Goal: Information Seeking & Learning: Learn about a topic

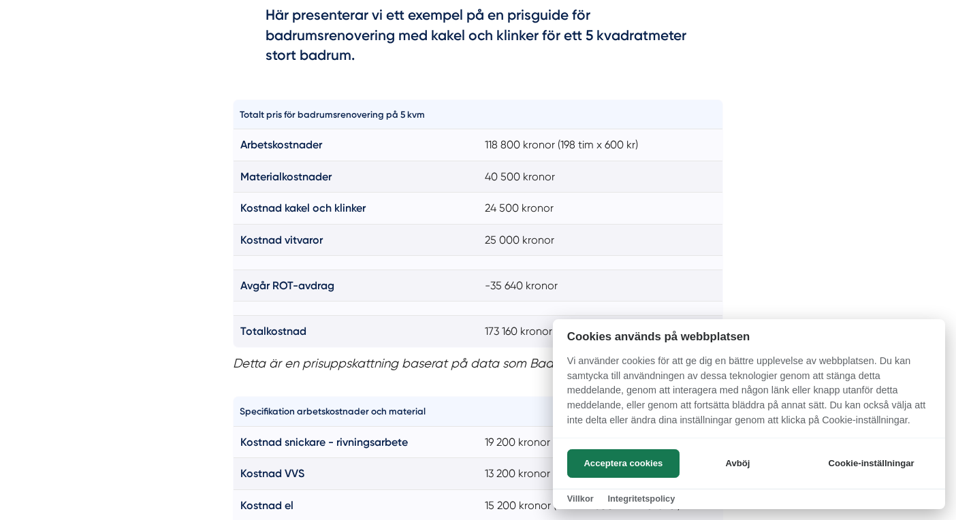
scroll to position [988, 0]
click at [731, 477] on button "Avböj" at bounding box center [738, 463] width 108 height 29
checkbox input "false"
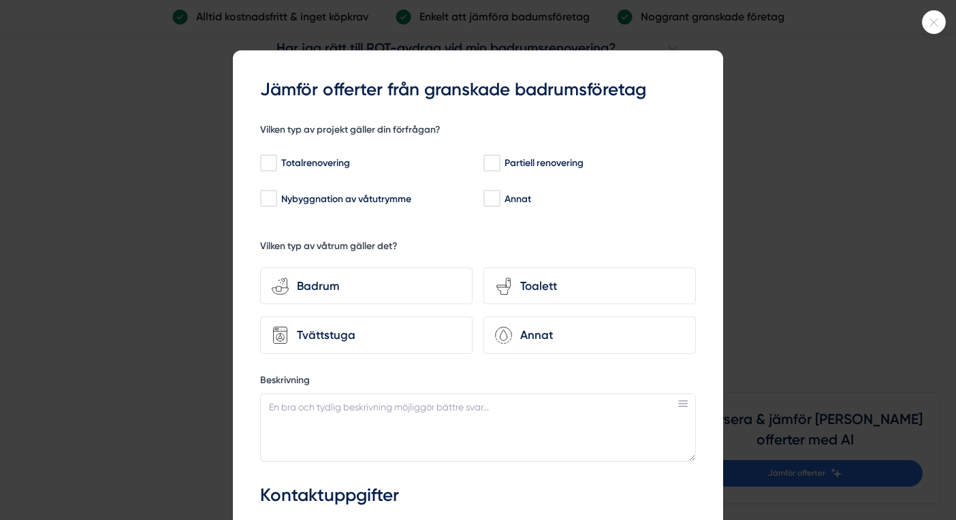
scroll to position [3, 0]
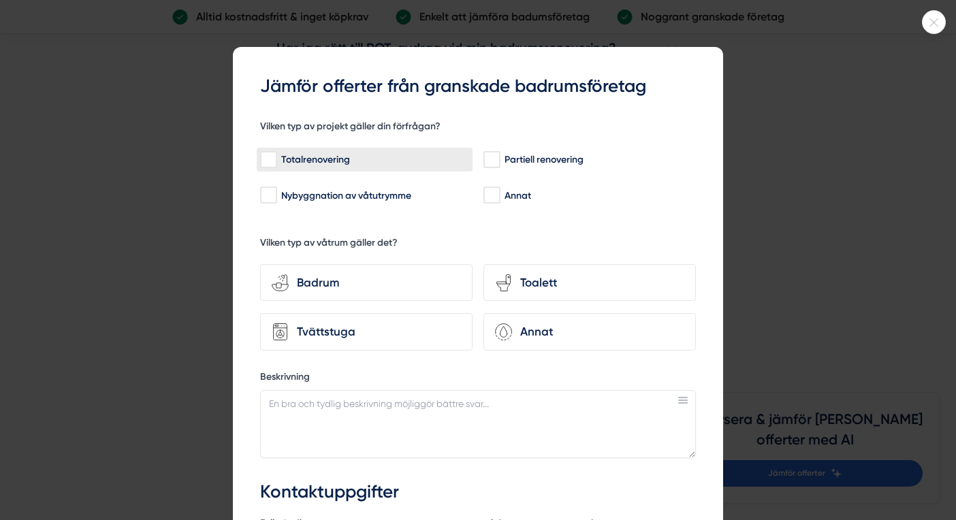
click at [269, 153] on input "Totalrenovering" at bounding box center [268, 160] width 16 height 14
checkbox input "true"
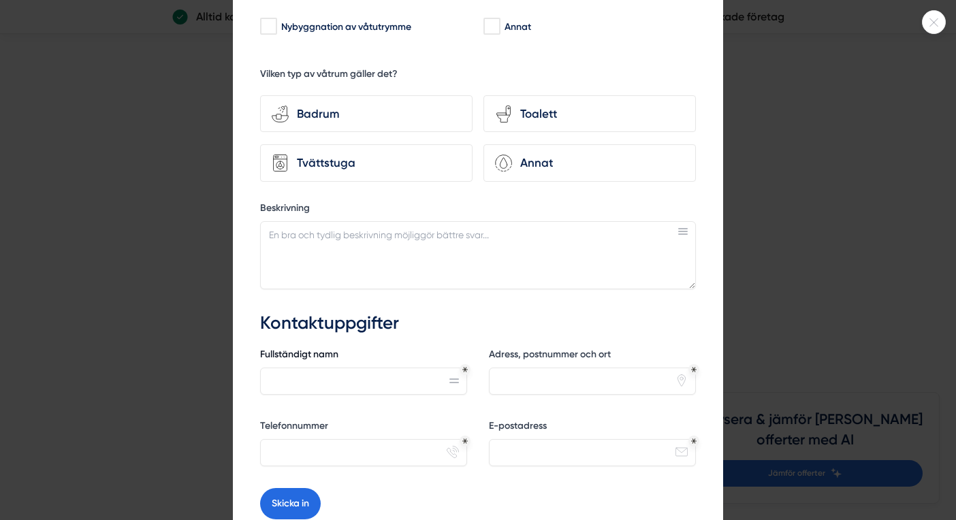
scroll to position [156, 0]
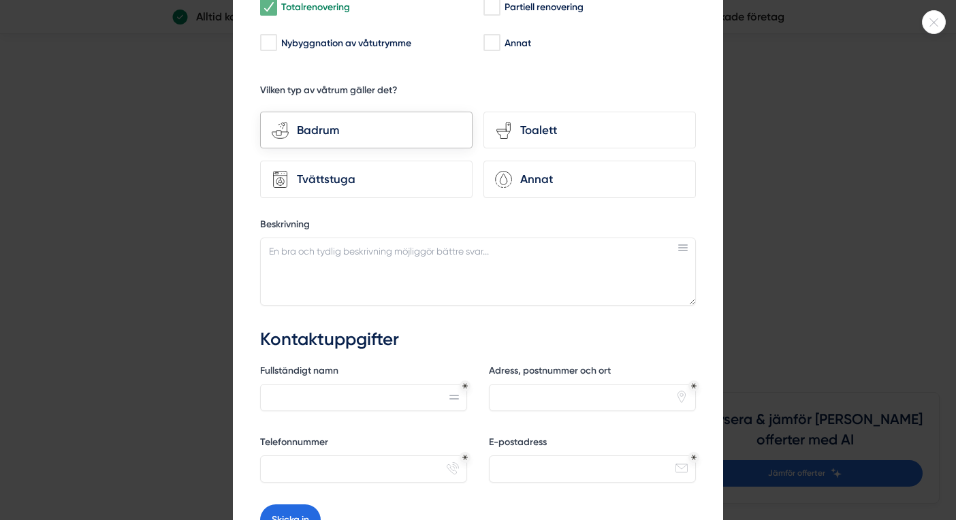
click at [429, 123] on div "Badrum" at bounding box center [375, 130] width 172 height 18
click at [0, 0] on input "bathroom-tub-towel Badrum" at bounding box center [0, 0] width 0 height 0
click at [532, 129] on div "Toalett" at bounding box center [598, 130] width 172 height 18
click at [0, 0] on input "toilet-seat Toalett" at bounding box center [0, 0] width 0 height 0
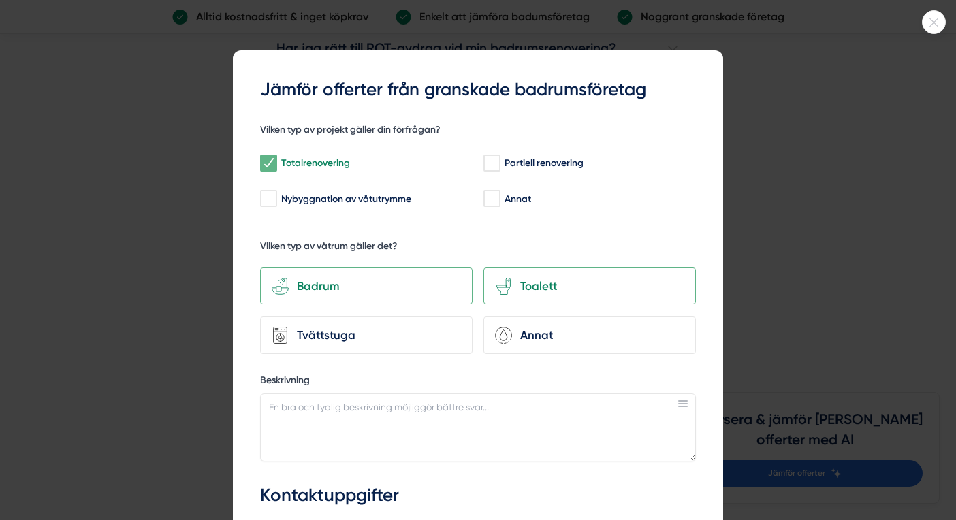
scroll to position [0, 0]
click at [932, 27] on div at bounding box center [934, 22] width 24 height 24
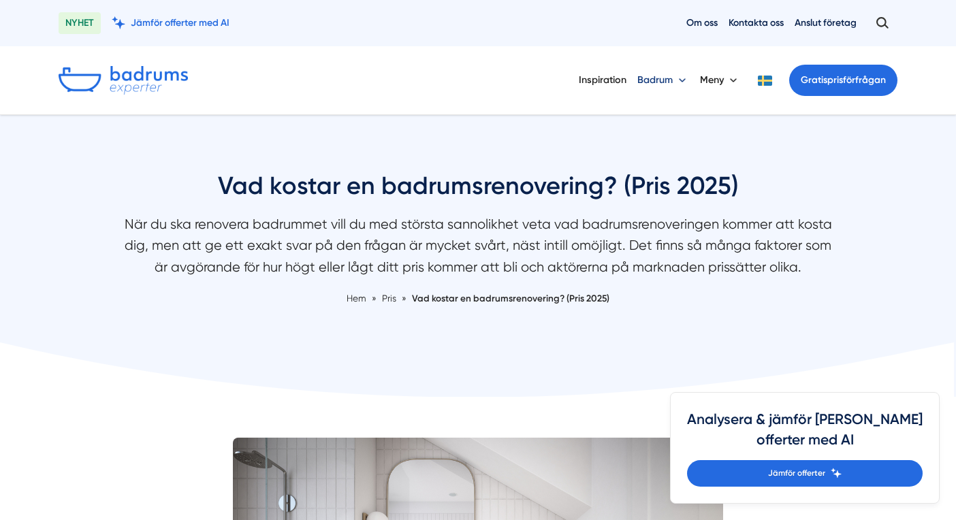
click at [664, 86] on button "Badrum" at bounding box center [663, 80] width 52 height 35
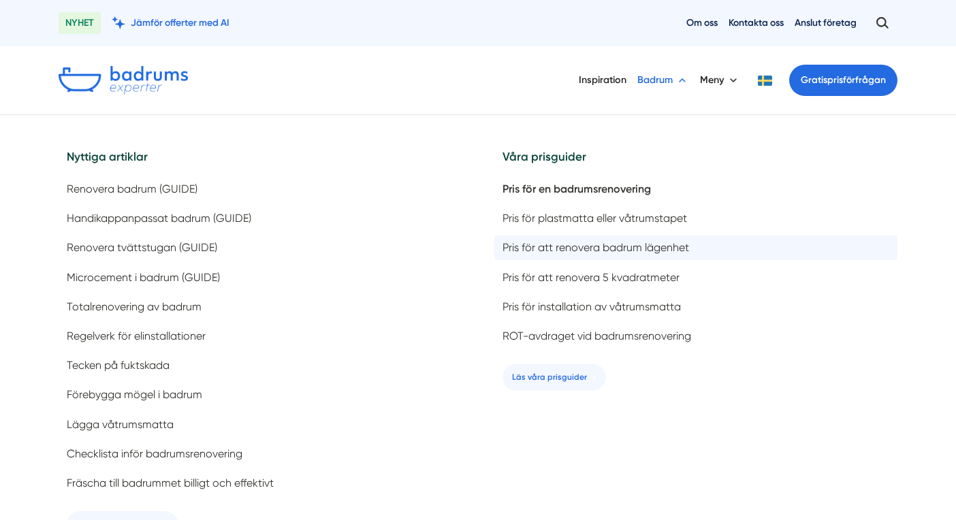
click at [677, 242] on span "Pris för att renovera badrum lägenhet" at bounding box center [595, 247] width 187 height 13
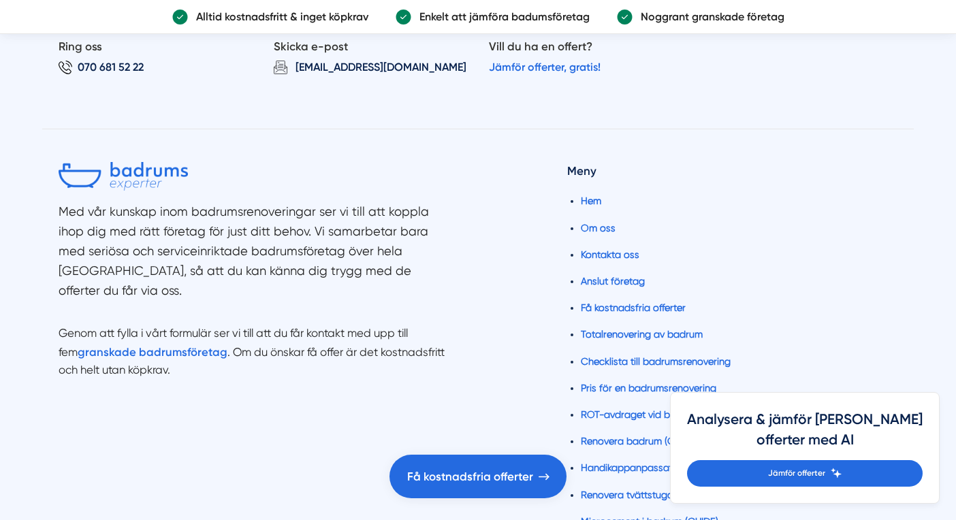
scroll to position [8323, 0]
checkbox input "true"
radio input "true"
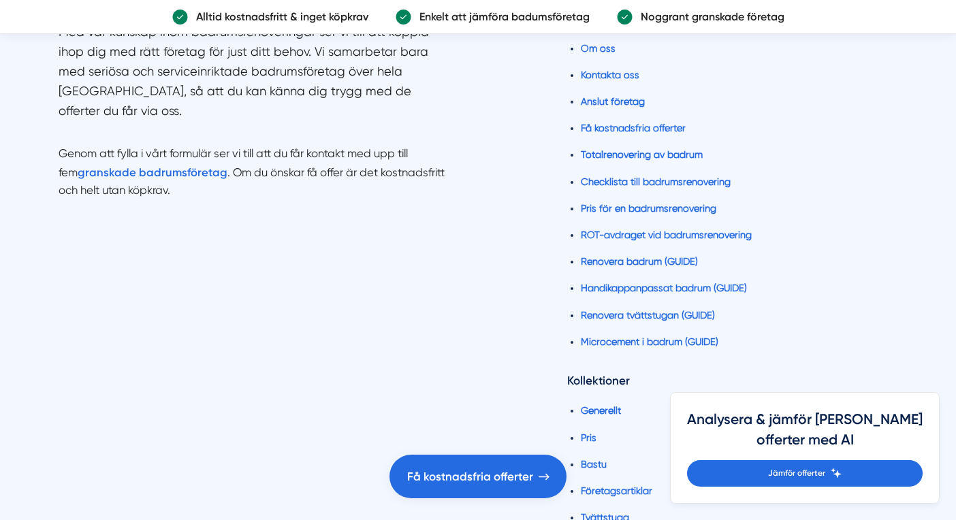
scroll to position [8517, 0]
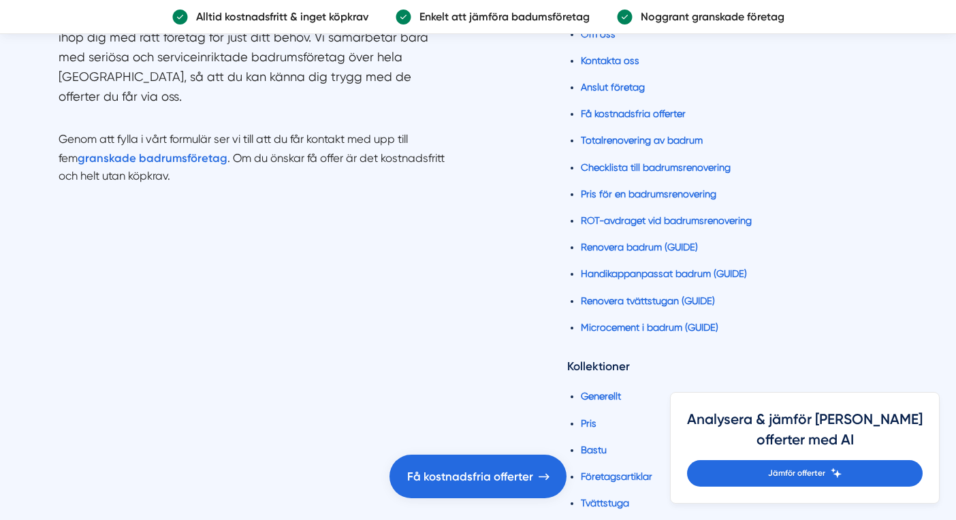
checkbox input "true"
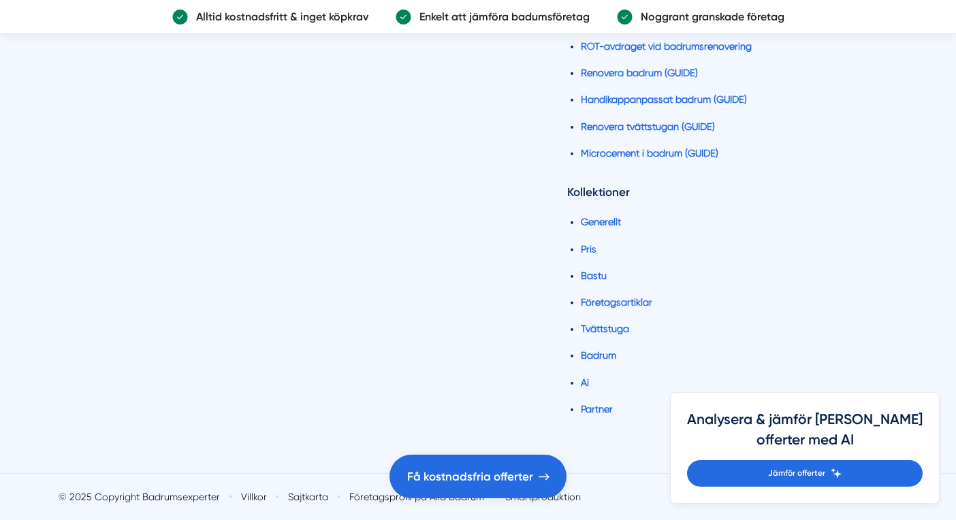
scroll to position [8799, 0]
checkbox input "true"
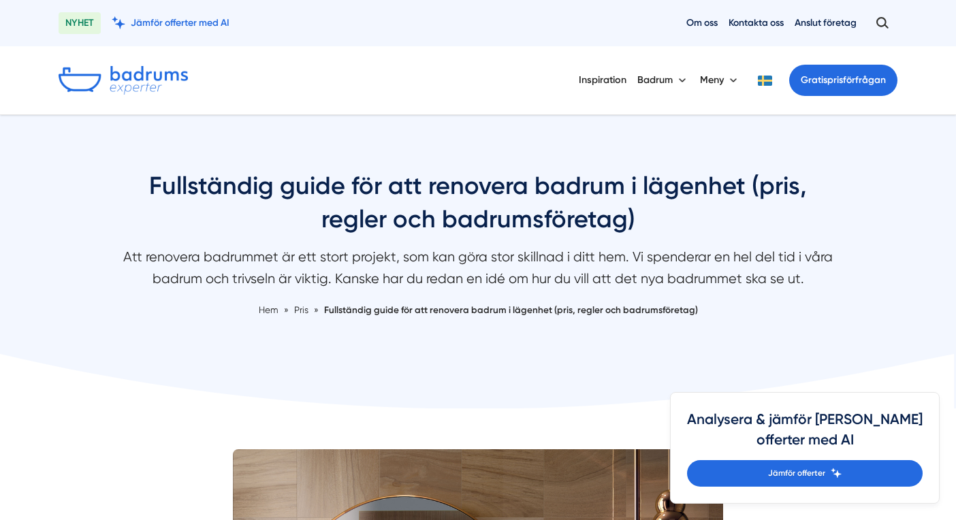
scroll to position [0, 0]
click at [666, 77] on button "Badrum" at bounding box center [663, 80] width 52 height 35
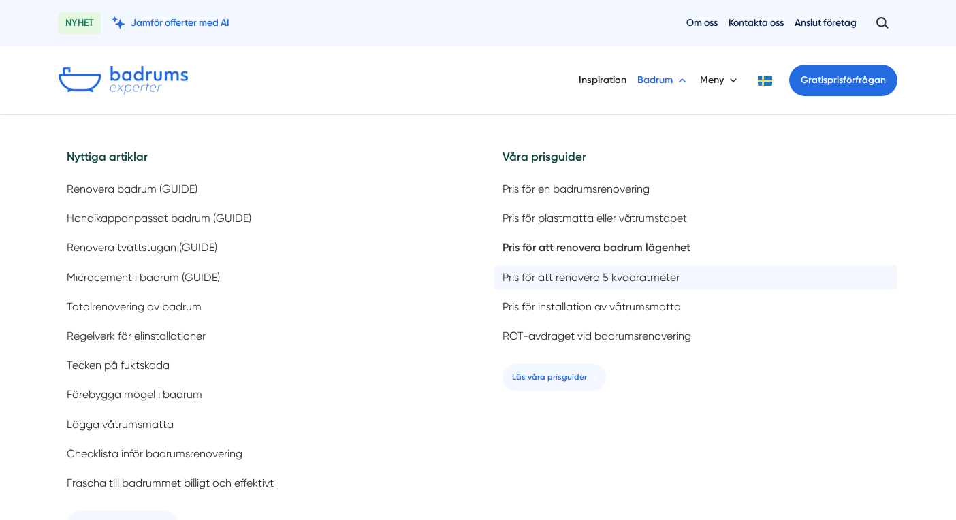
click at [612, 281] on span "Pris för att renovera 5 kvadratmeter" at bounding box center [590, 277] width 177 height 13
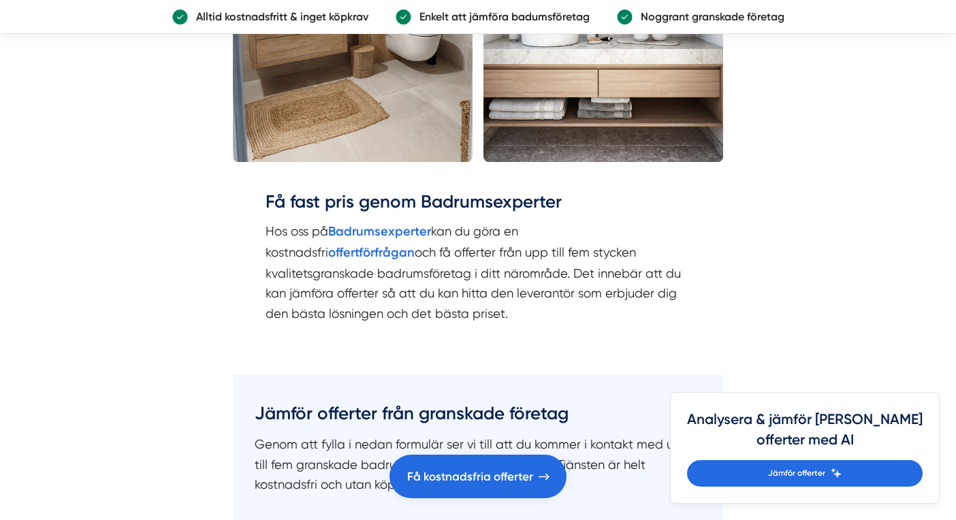
scroll to position [2346, 0]
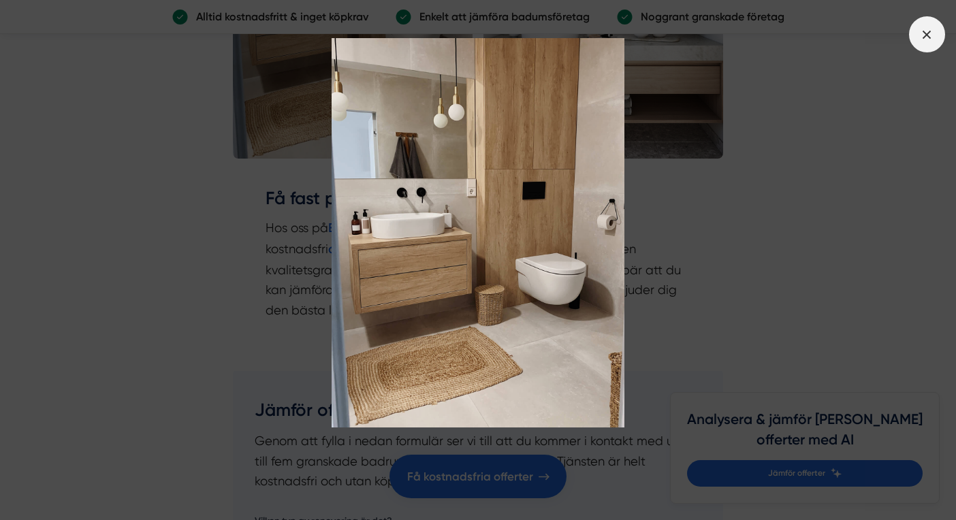
click at [912, 31] on span at bounding box center [927, 34] width 36 height 36
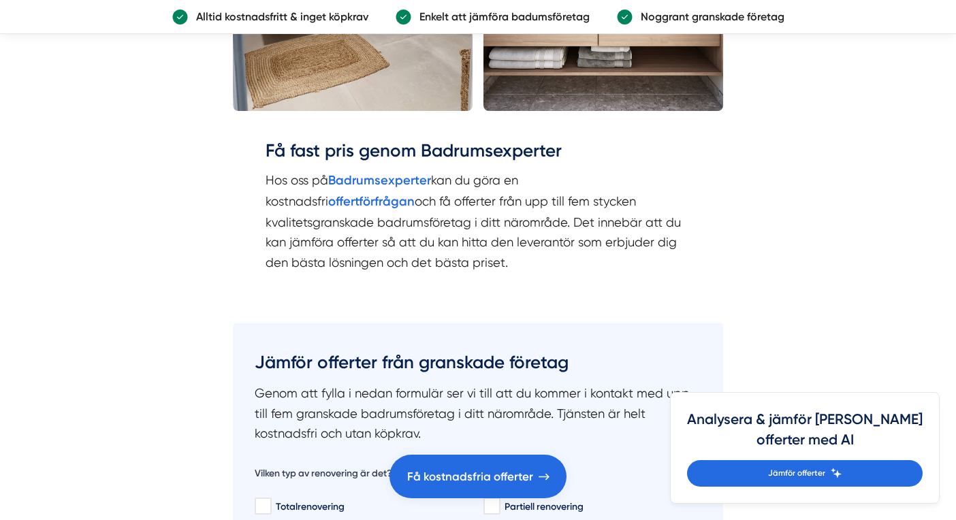
scroll to position [2438, 0]
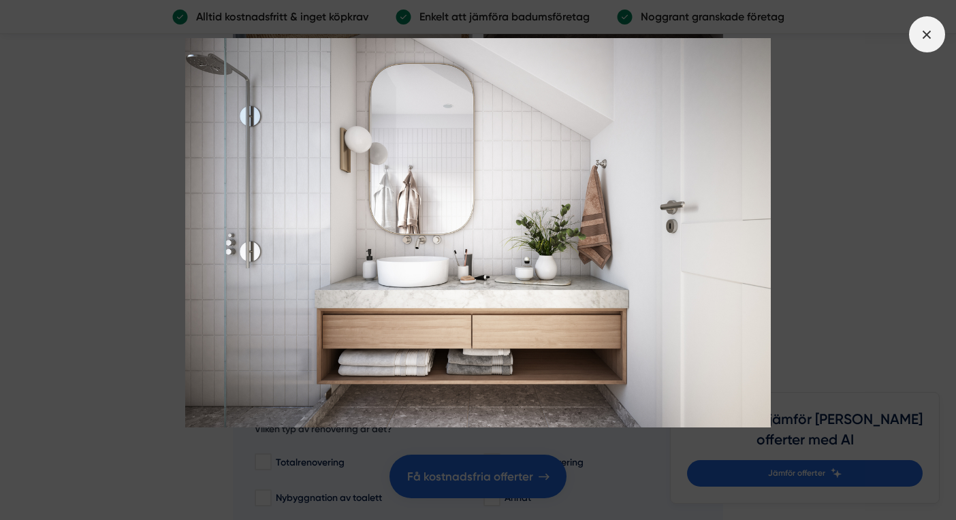
click at [929, 43] on span at bounding box center [927, 34] width 36 height 36
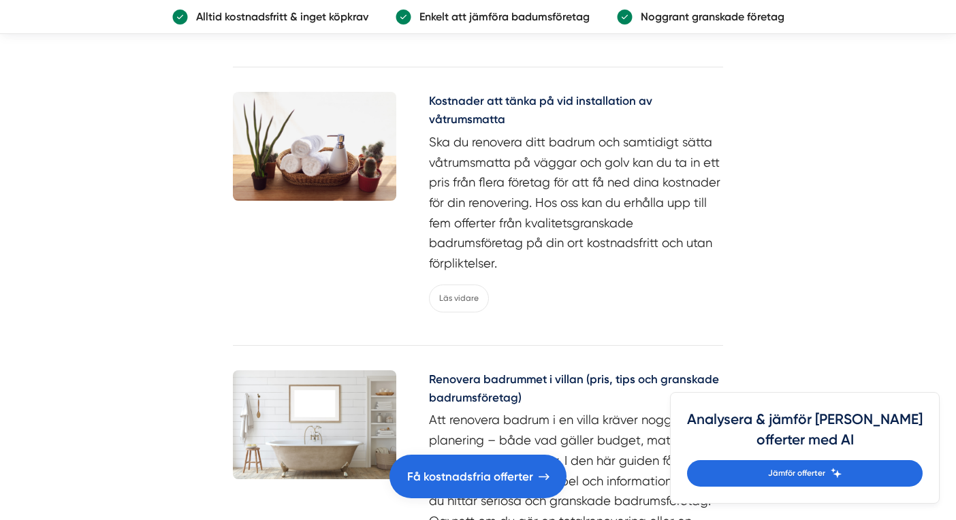
scroll to position [4460, 0]
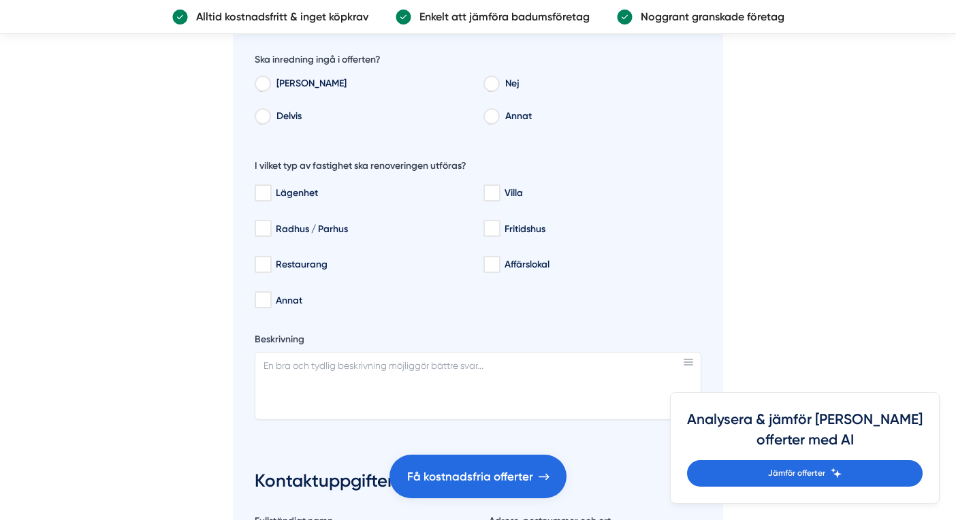
scroll to position [2885, 0]
